Goal: Information Seeking & Learning: Learn about a topic

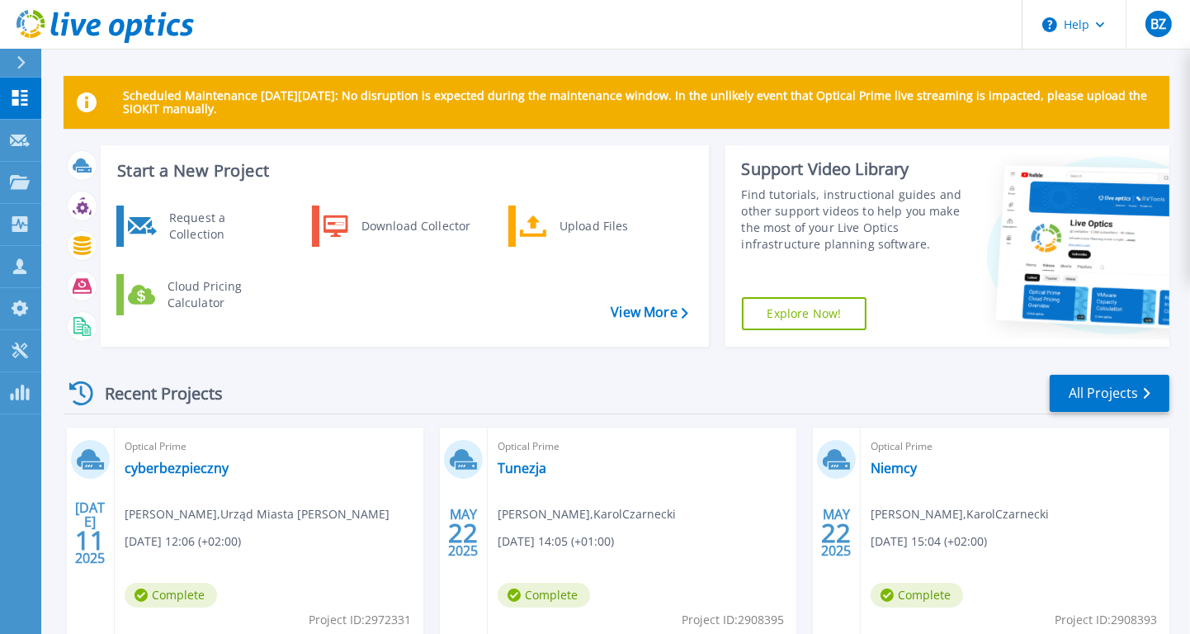
click at [514, 481] on div "Optical Prime Tunezja Karol Czarnecki , KarolCzarnecki 05/22/2025, 14:05 (+01:0…" at bounding box center [642, 534] width 309 height 214
click at [512, 476] on link "Tunezja" at bounding box center [522, 468] width 49 height 17
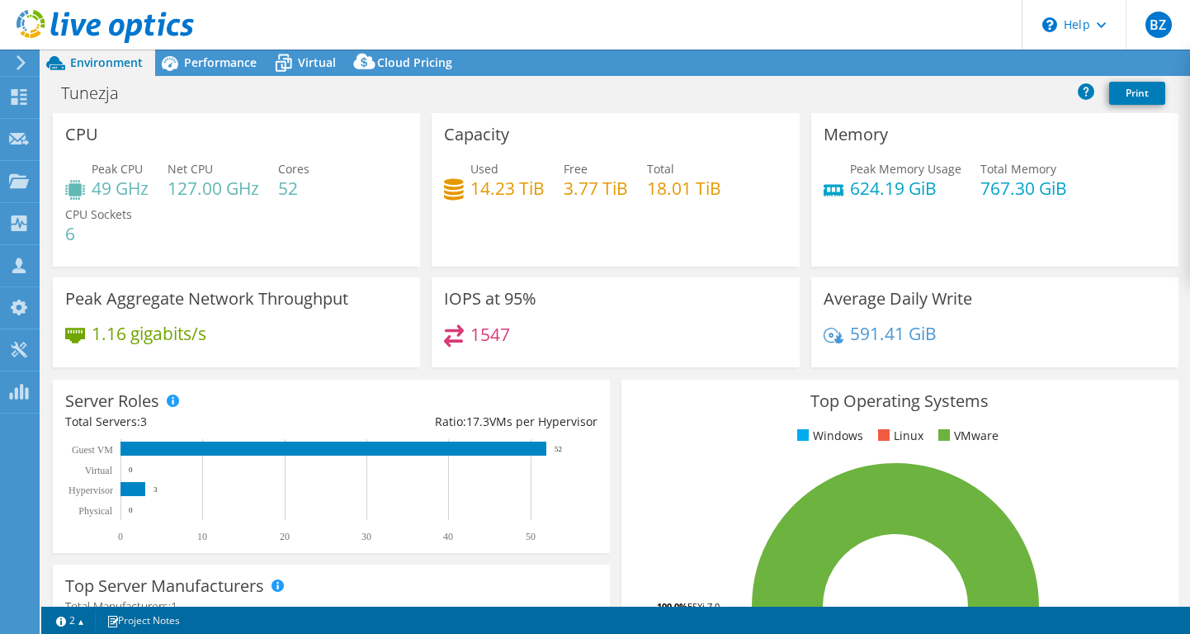
select select "USD"
click at [203, 65] on span "Performance" at bounding box center [220, 62] width 73 height 16
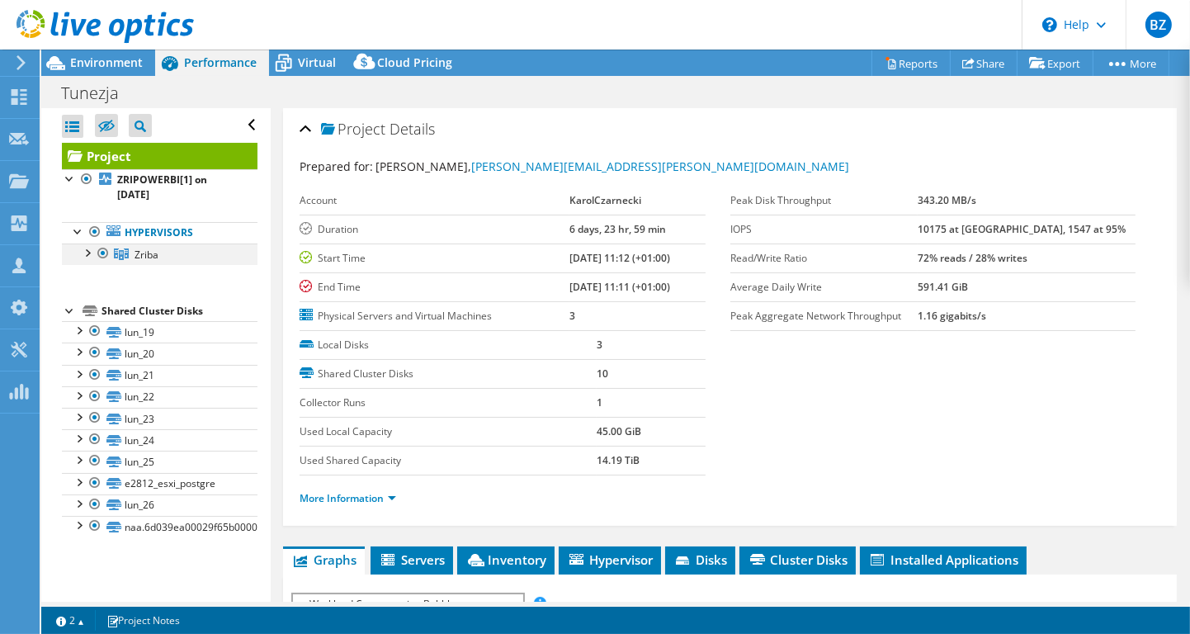
click at [86, 251] on div at bounding box center [86, 251] width 17 height 17
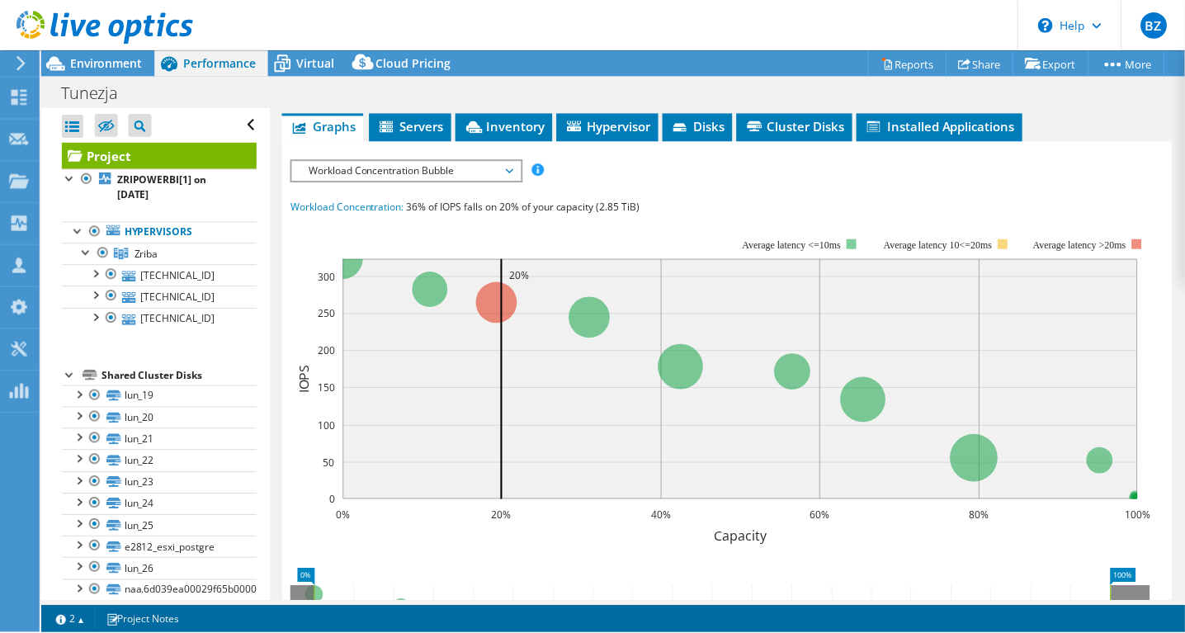
scroll to position [432, 0]
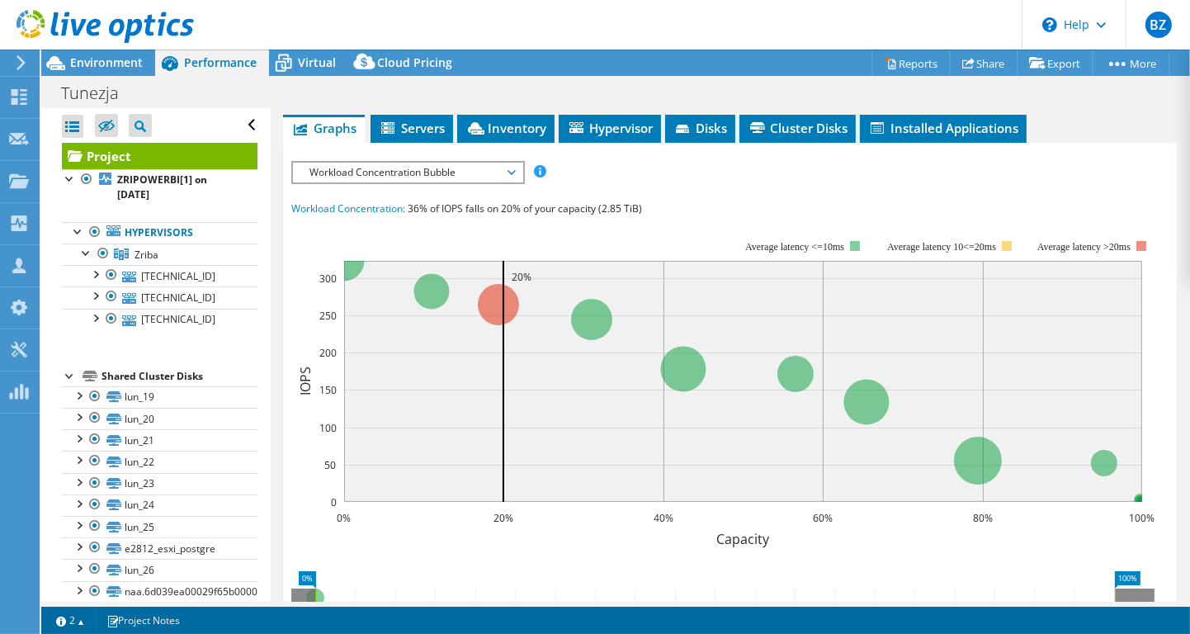
click at [456, 167] on span "Workload Concentration Bubble" at bounding box center [407, 173] width 212 height 20
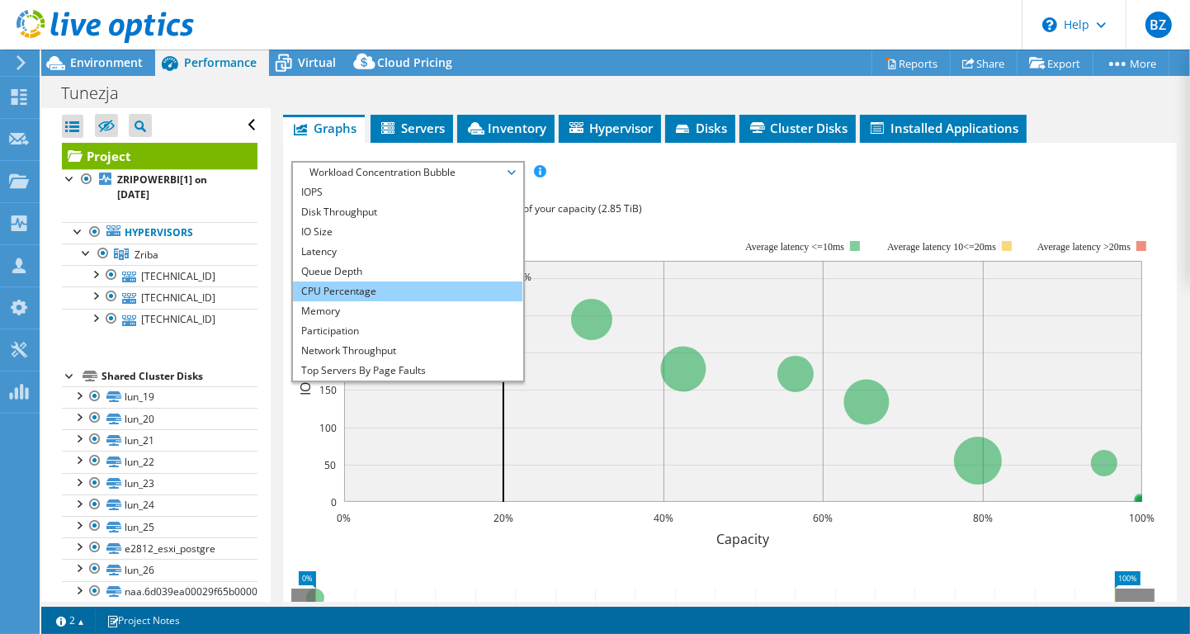
click at [444, 283] on li "CPU Percentage" at bounding box center [407, 291] width 229 height 20
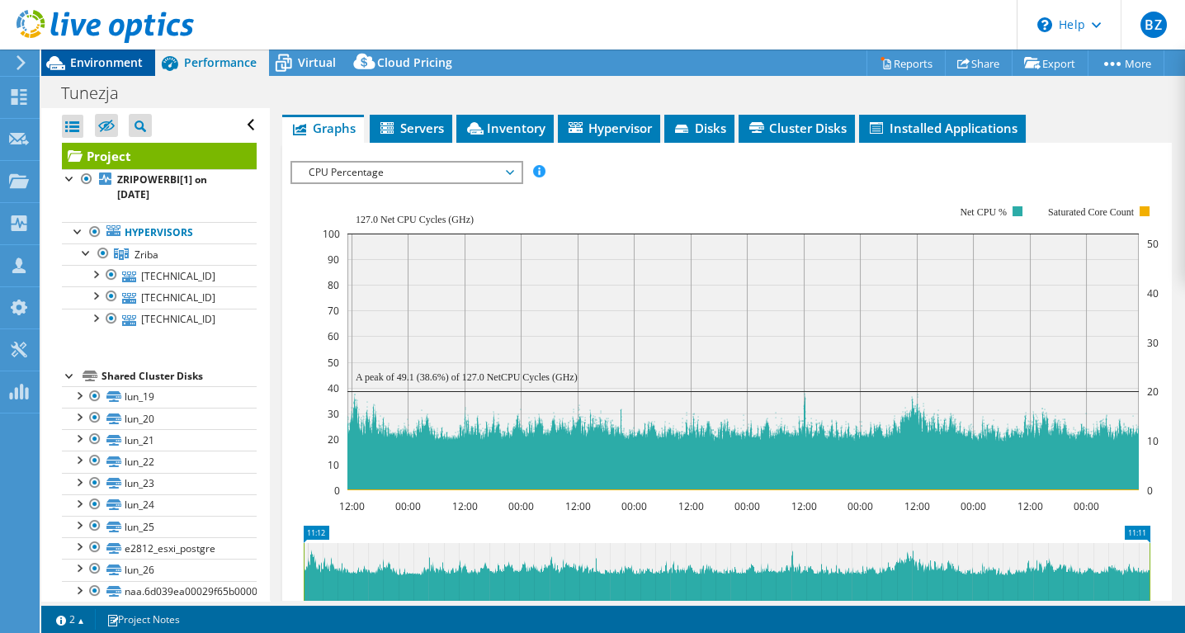
click at [95, 69] on span "Environment" at bounding box center [106, 62] width 73 height 16
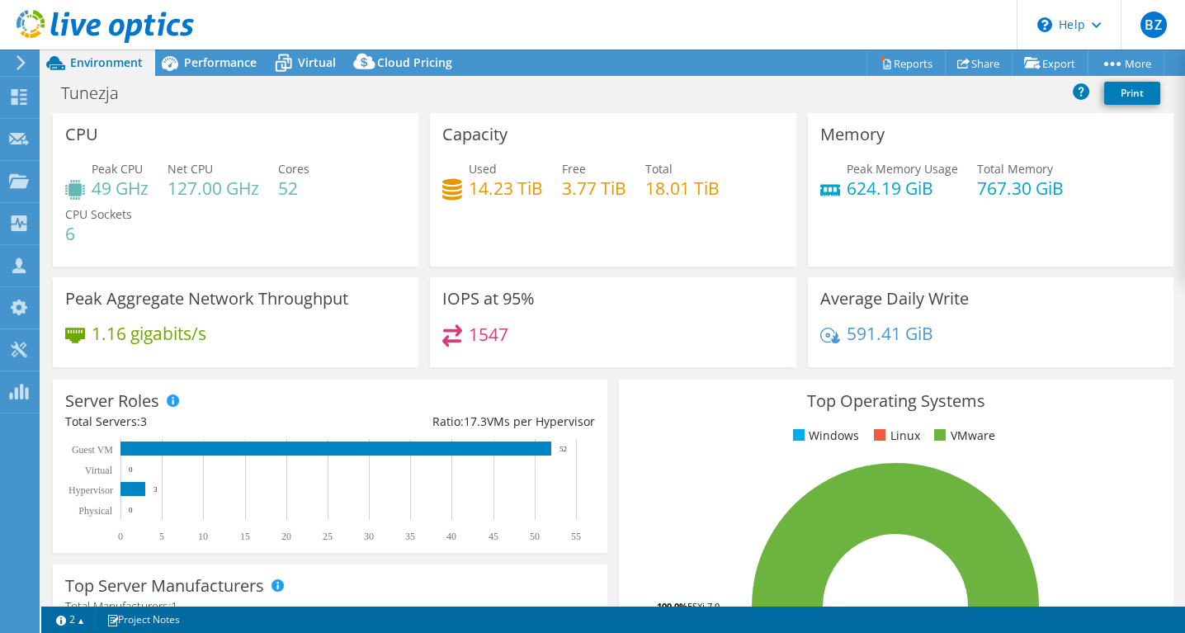
click at [963, 18] on header "BZ Channel Partner [PERSON_NAME] [EMAIL_ADDRESS][DOMAIN_NAME] Advatech My Profi…" at bounding box center [592, 25] width 1185 height 50
click at [220, 54] on div "Performance" at bounding box center [212, 63] width 114 height 26
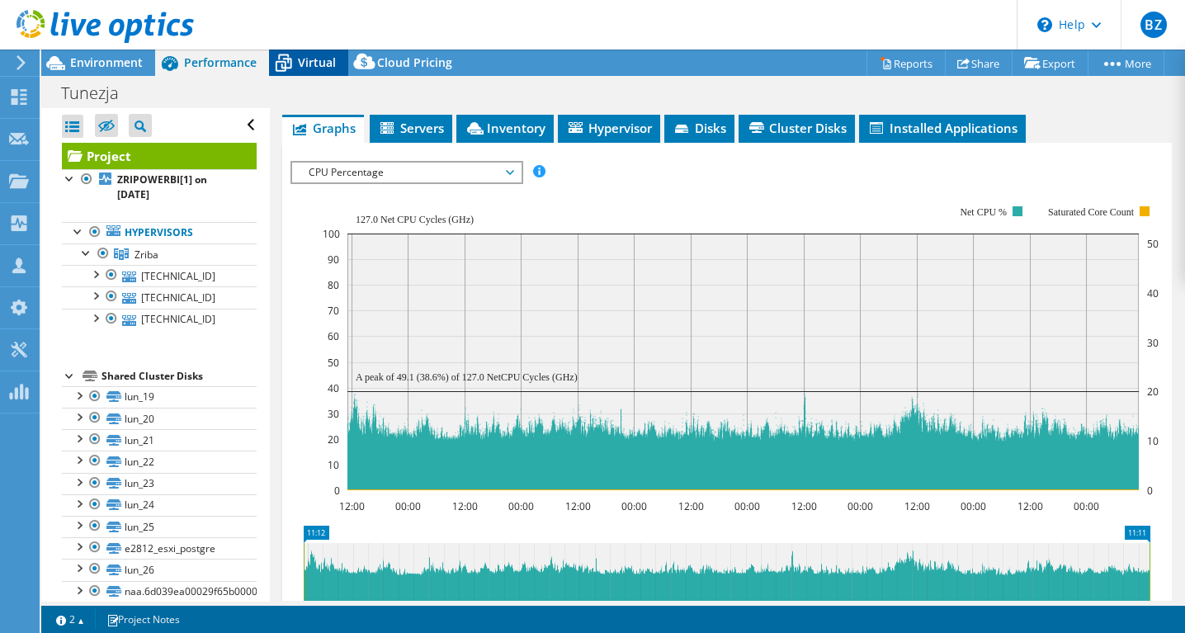
click at [324, 60] on span "Virtual" at bounding box center [317, 62] width 38 height 16
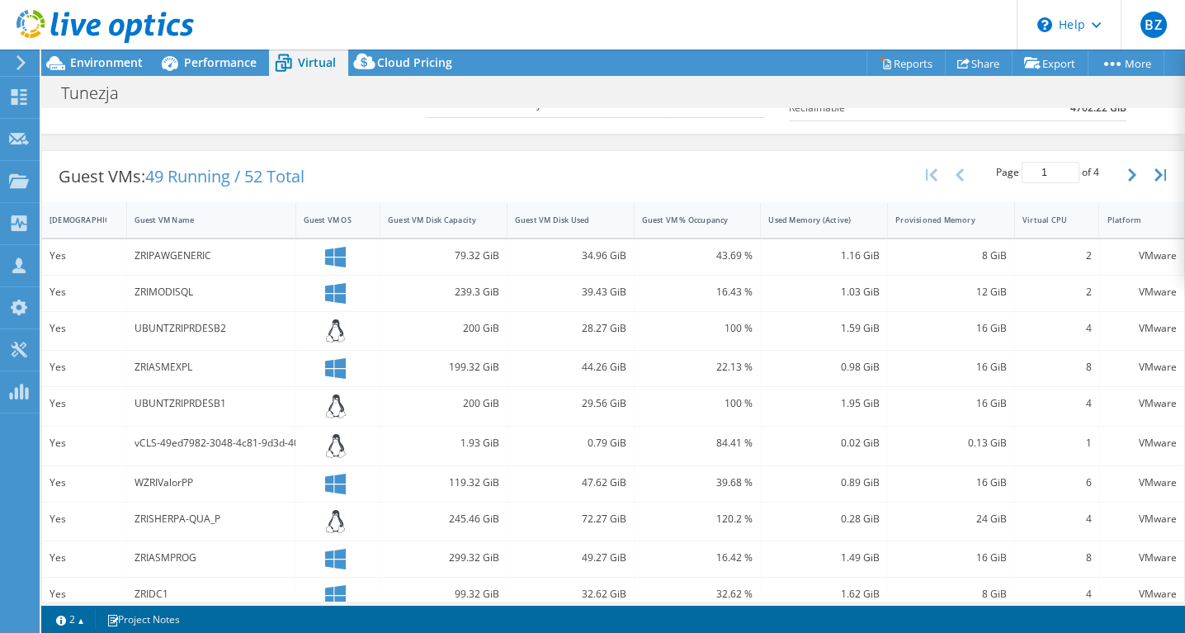
scroll to position [281, 0]
click at [1131, 169] on icon "button" at bounding box center [1132, 175] width 8 height 13
type input "2"
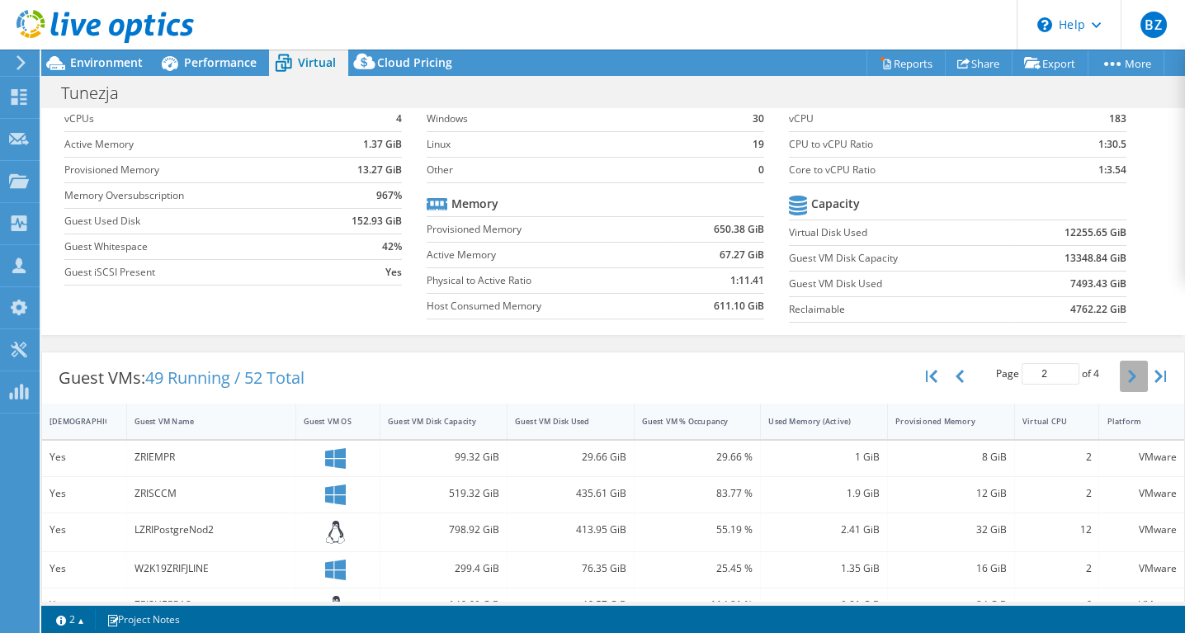
scroll to position [121, 0]
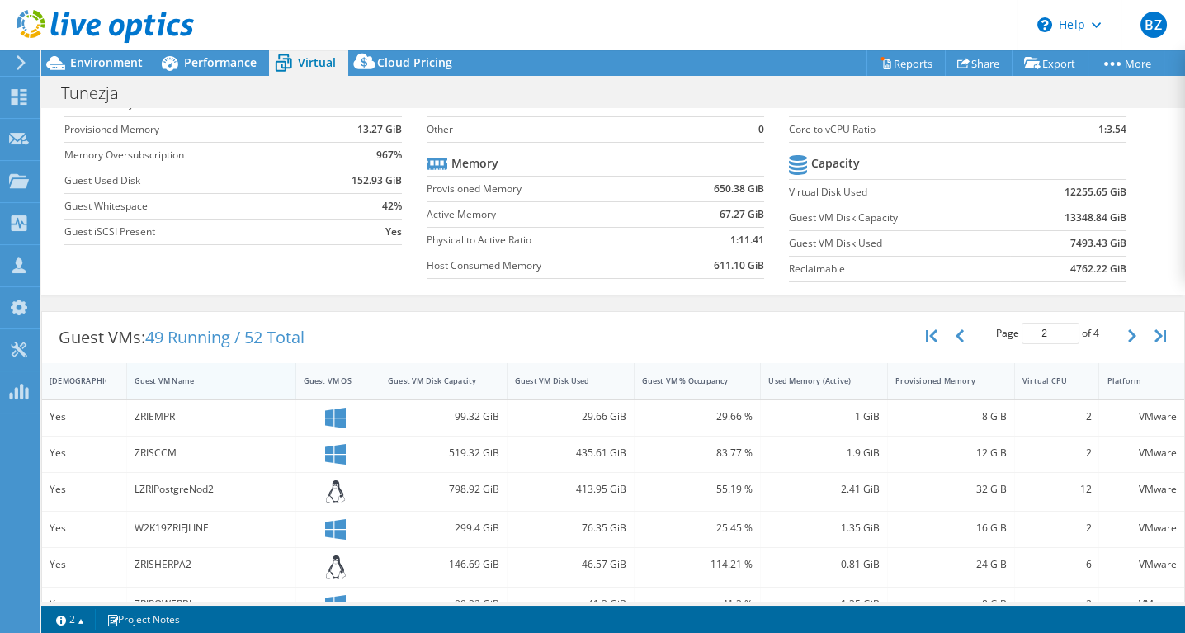
click at [172, 378] on div "Guest VM Name" at bounding box center [202, 381] width 134 height 11
type input "1"
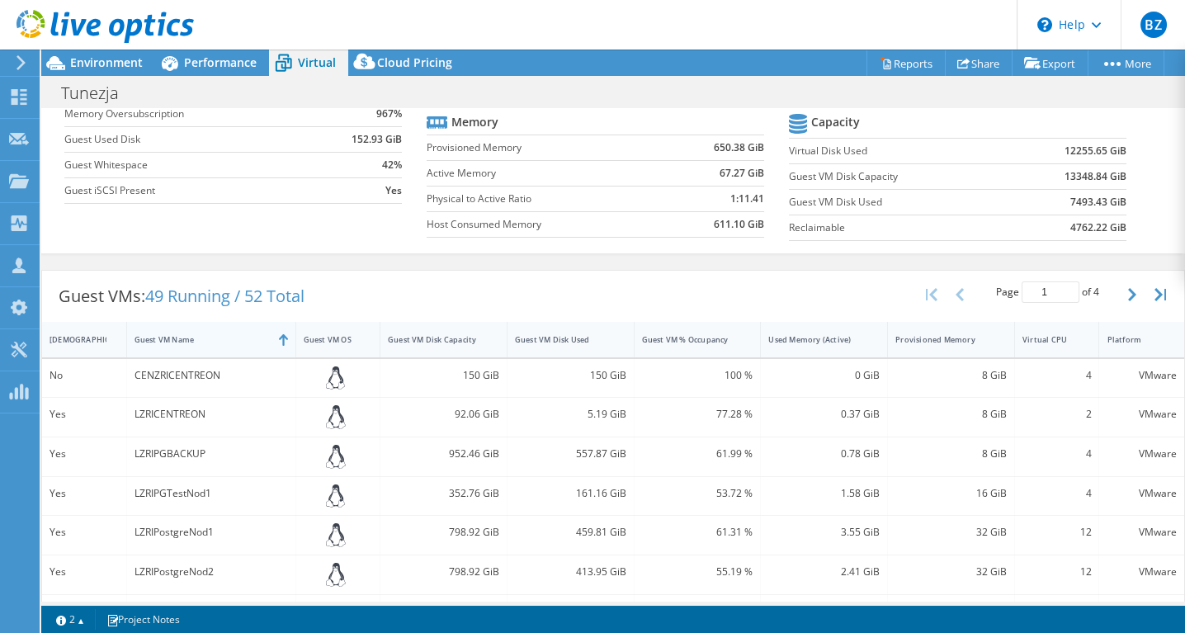
scroll to position [285, 0]
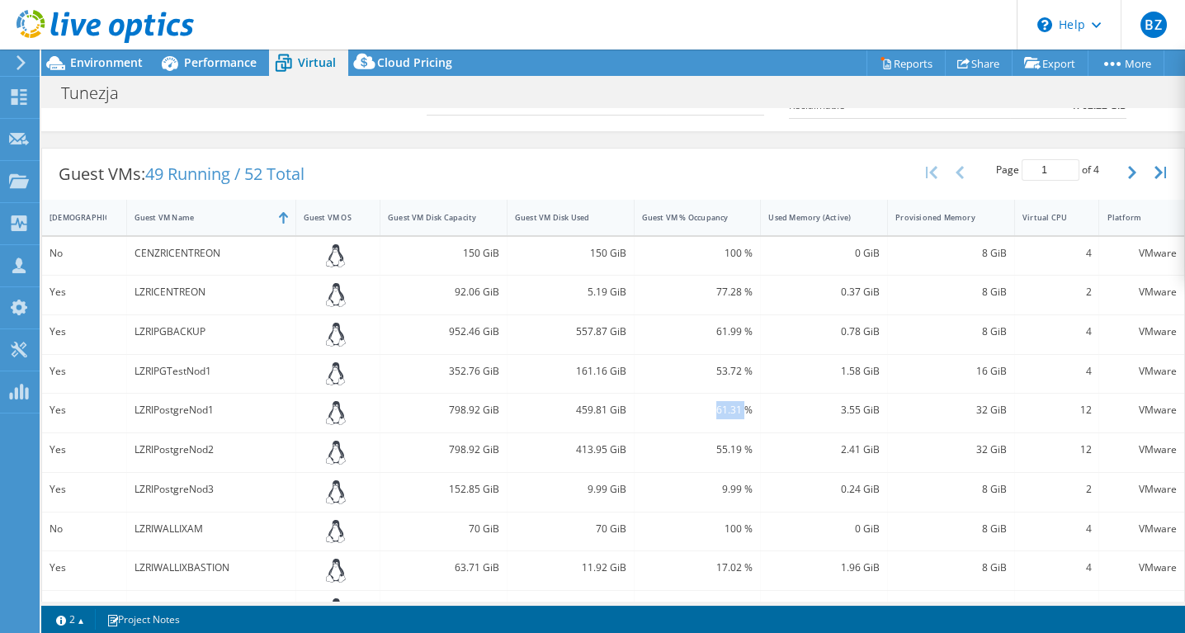
drag, startPoint x: 715, startPoint y: 400, endPoint x: 744, endPoint y: 417, distance: 34.0
click at [744, 417] on div "61.31 %" at bounding box center [698, 413] width 127 height 39
drag, startPoint x: 718, startPoint y: 439, endPoint x: 739, endPoint y: 445, distance: 22.2
click at [739, 445] on div "55.19 %" at bounding box center [697, 450] width 111 height 18
click at [1087, 442] on div "12" at bounding box center [1057, 450] width 69 height 18
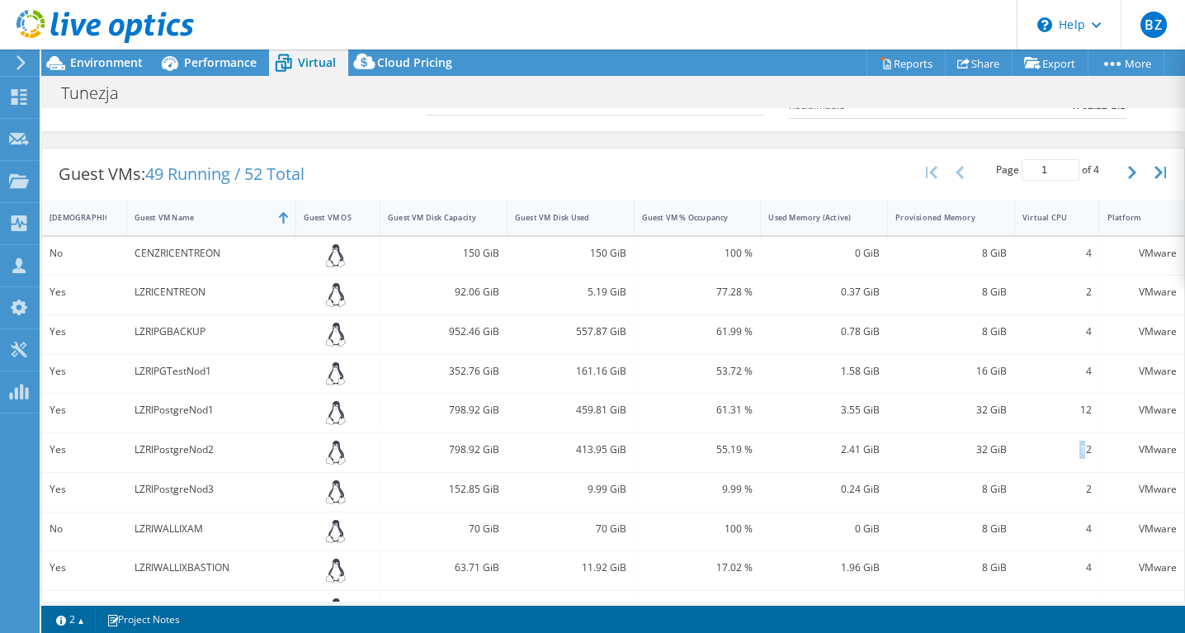
drag, startPoint x: 1089, startPoint y: 442, endPoint x: 1065, endPoint y: 440, distance: 23.2
click at [1065, 441] on div "12" at bounding box center [1057, 450] width 69 height 18
click at [1095, 400] on div "12" at bounding box center [1057, 413] width 85 height 39
